Goal: Book appointment/travel/reservation

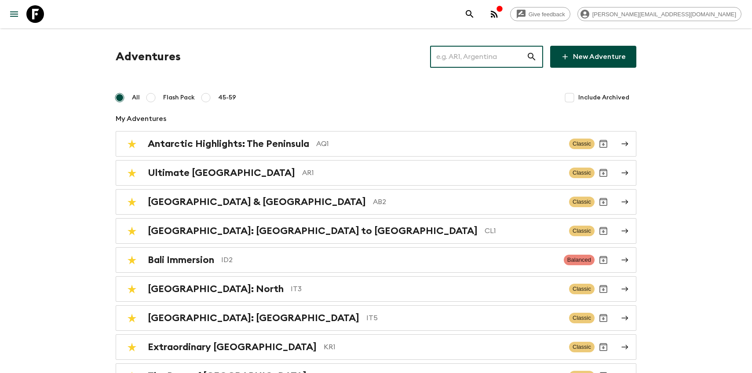
click at [462, 56] on input "text" at bounding box center [478, 56] width 96 height 25
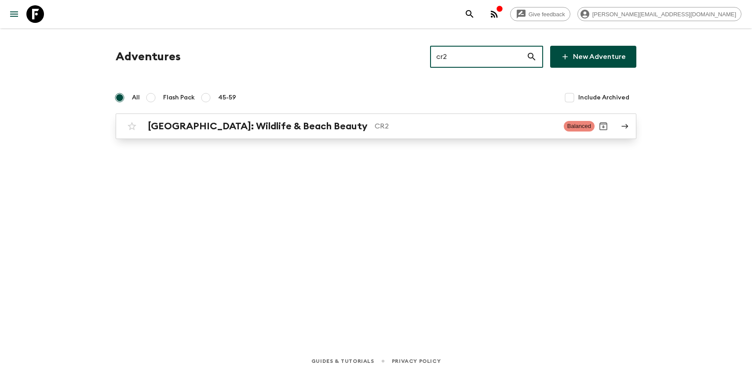
type input "cr2"
click at [273, 121] on h2 "[GEOGRAPHIC_DATA]: Wildlife & Beach Beauty" at bounding box center [258, 126] width 220 height 11
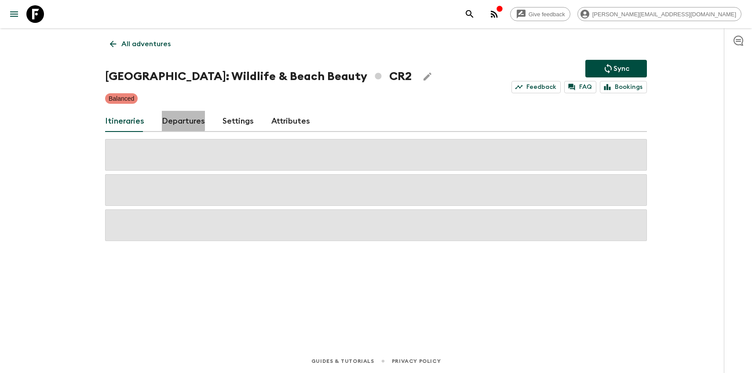
click at [171, 117] on link "Departures" at bounding box center [183, 121] width 43 height 21
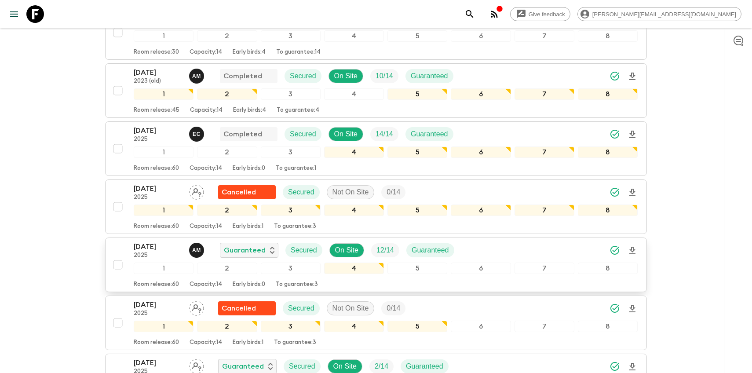
scroll to position [330, 0]
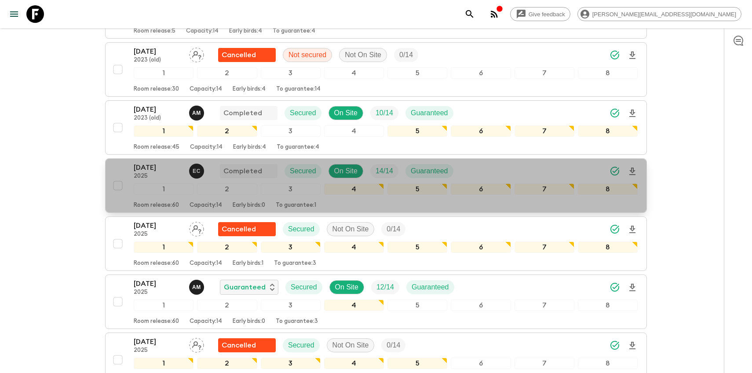
click at [147, 166] on p "[DATE]" at bounding box center [158, 167] width 48 height 11
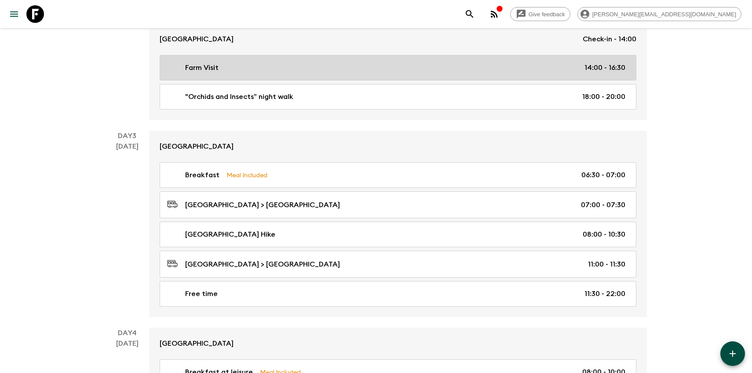
scroll to position [470, 0]
